Goal: Find specific page/section: Find specific page/section

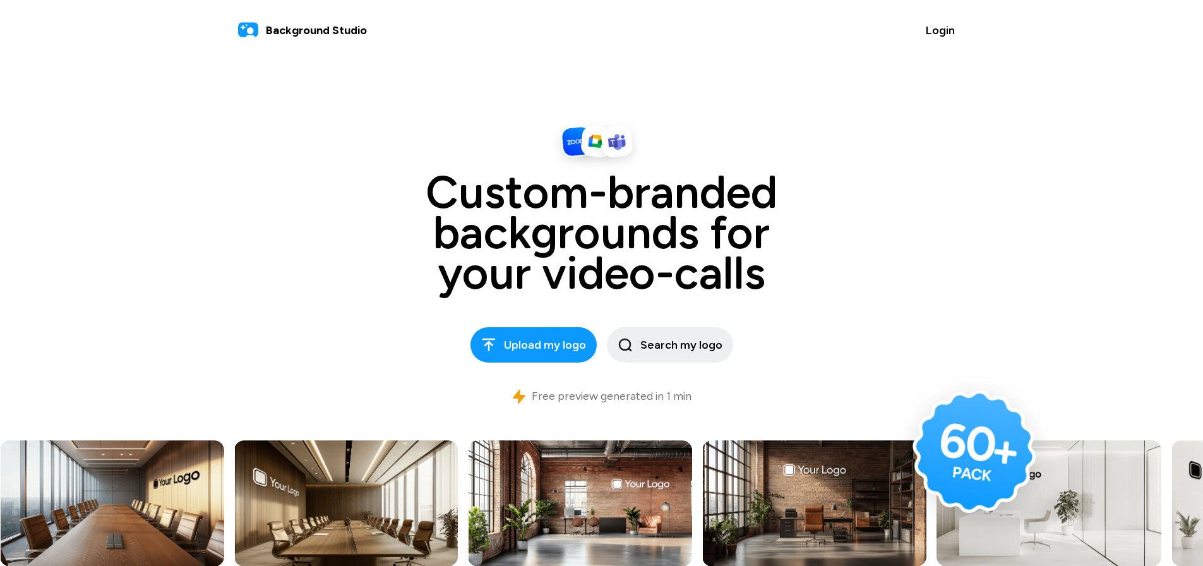
drag, startPoint x: 581, startPoint y: 297, endPoint x: 880, endPoint y: 210, distance: 311.6
click at [880, 210] on h1 "Custom-branded backgrounds for your video-calls" at bounding box center [602, 232] width 568 height 121
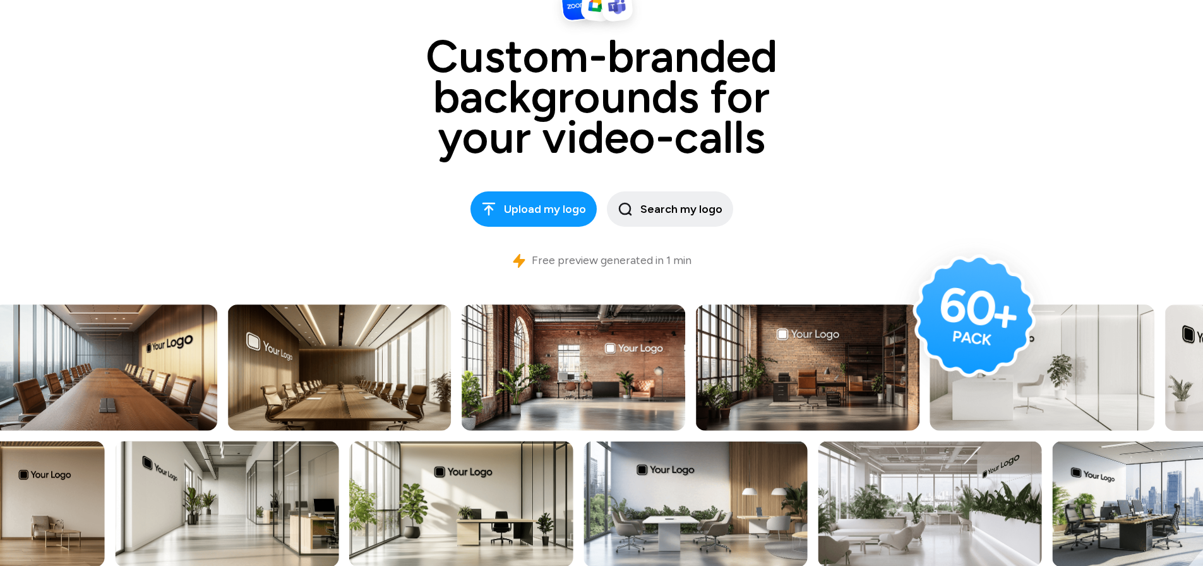
scroll to position [189, 0]
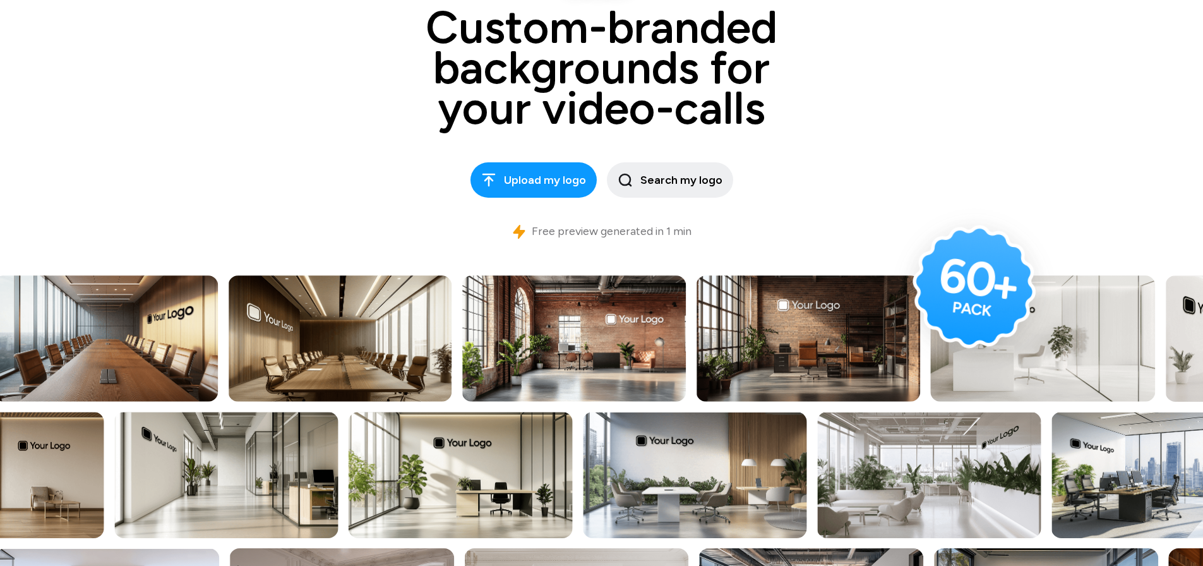
scroll to position [253, 0]
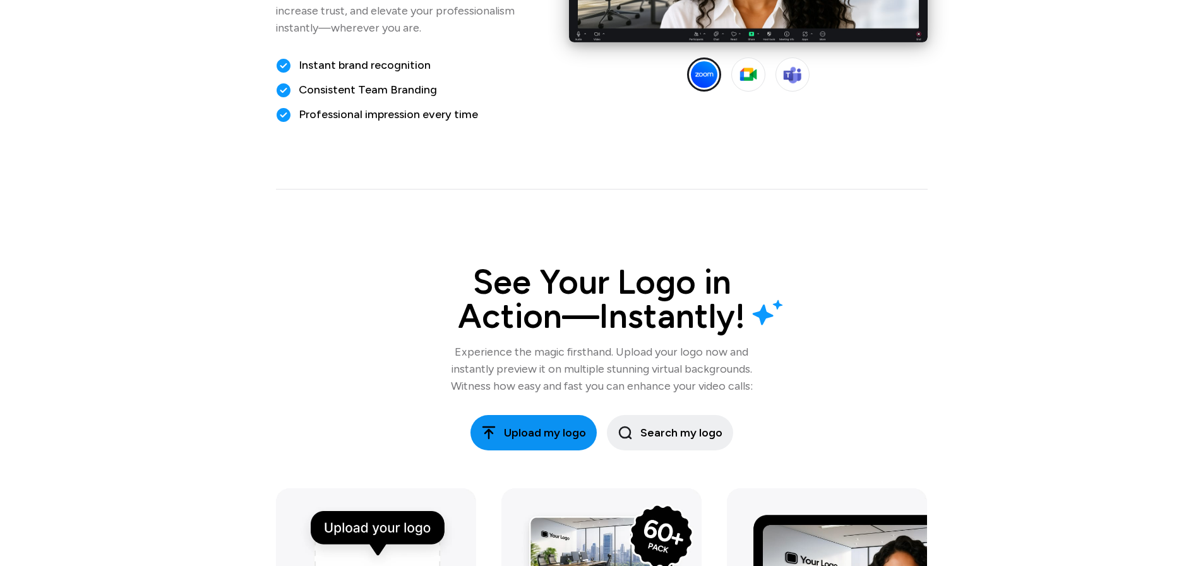
scroll to position [1389, 0]
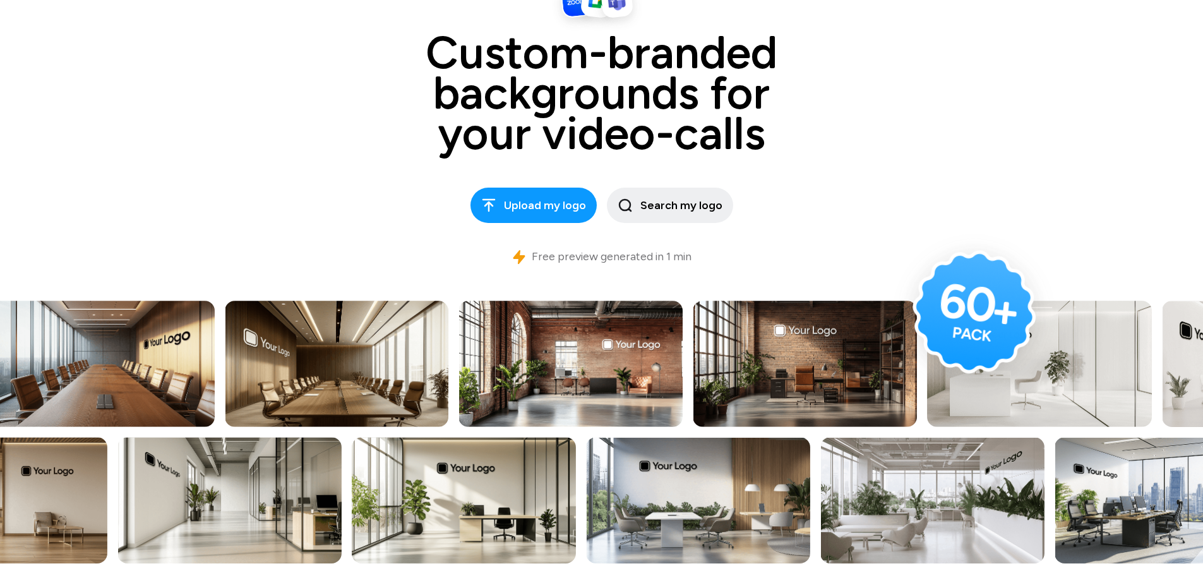
scroll to position [189, 0]
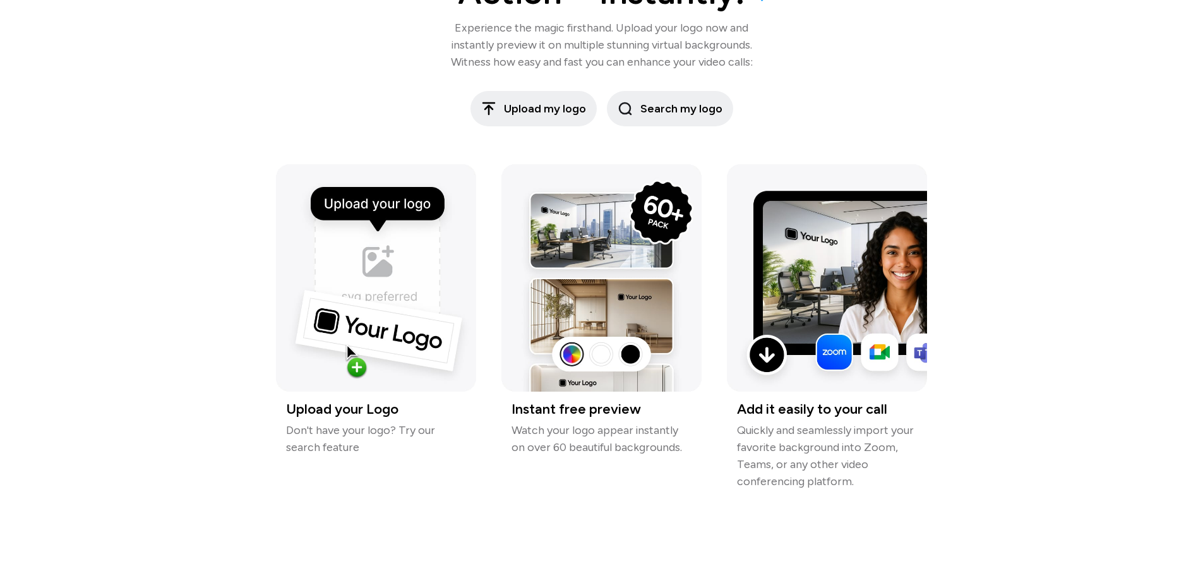
scroll to position [1705, 0]
